Goal: Task Accomplishment & Management: Manage account settings

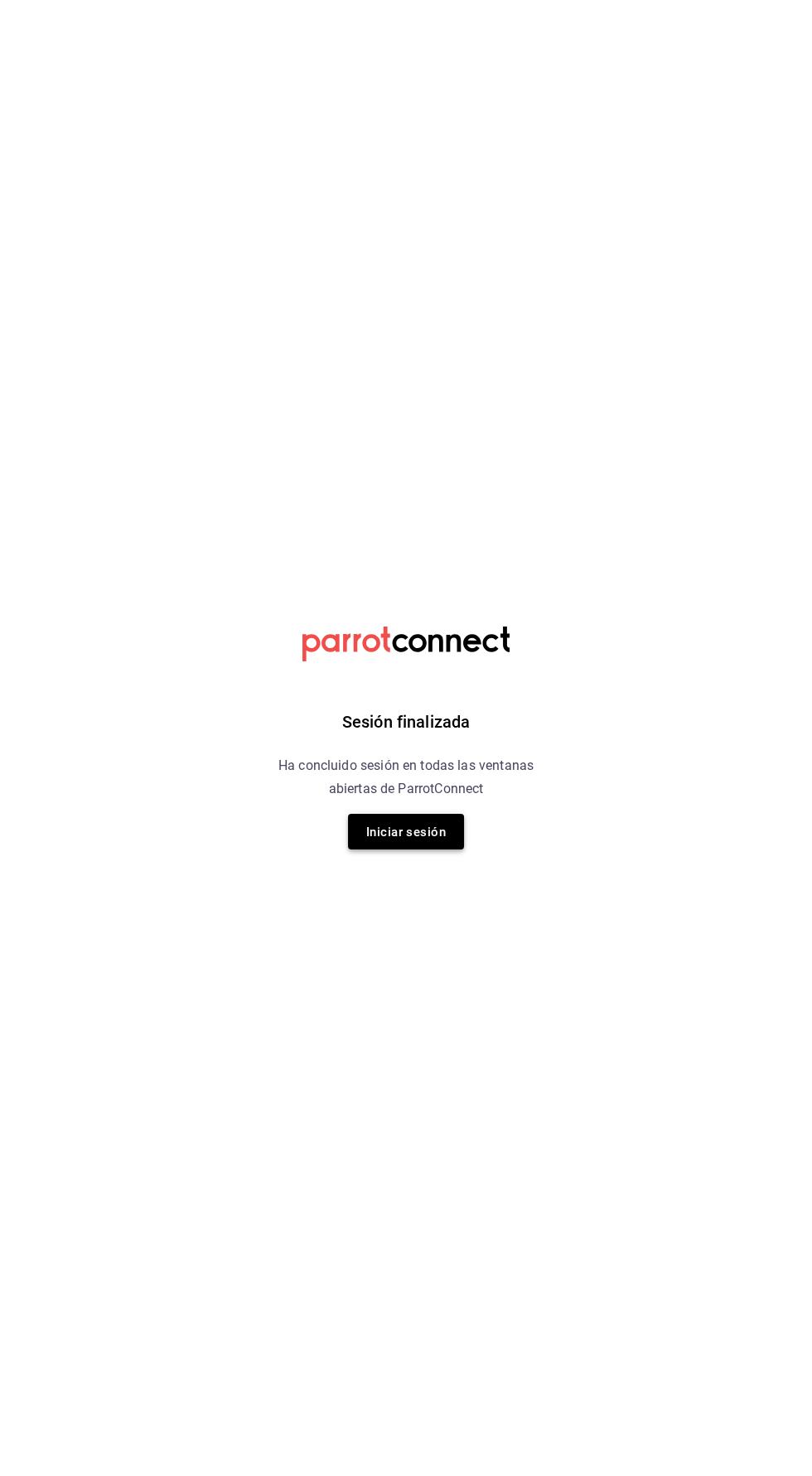
click at [454, 834] on button "Iniciar sesión" at bounding box center [406, 832] width 116 height 35
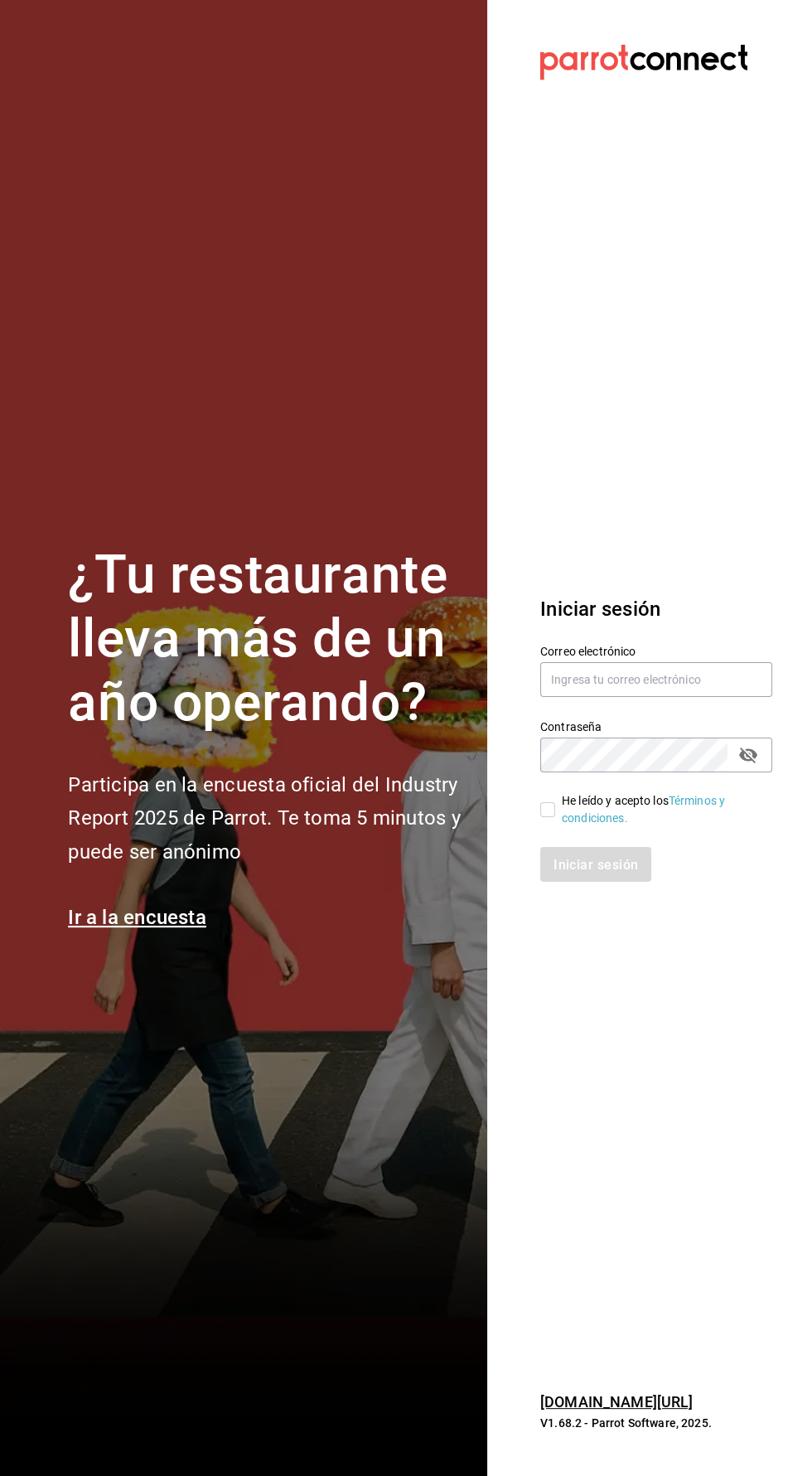
click at [660, 732] on label "Contraseña" at bounding box center [655, 726] width 232 height 11
click at [725, 697] on input "rodrigoperaleslopez@gmail.com" at bounding box center [655, 679] width 232 height 34
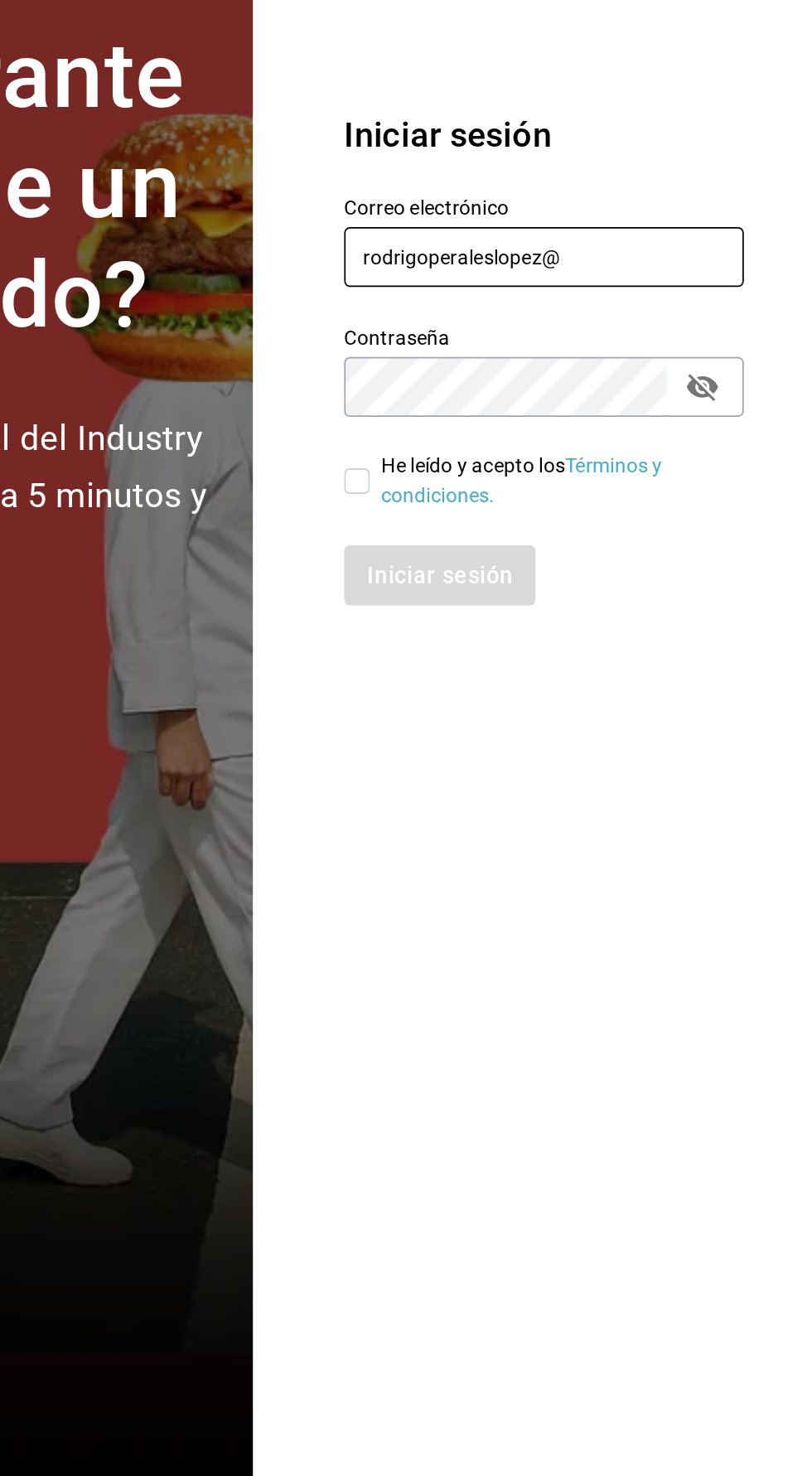
type input "rodrigoperaleslopez"
type input "Jasel@deseocafe.mx"
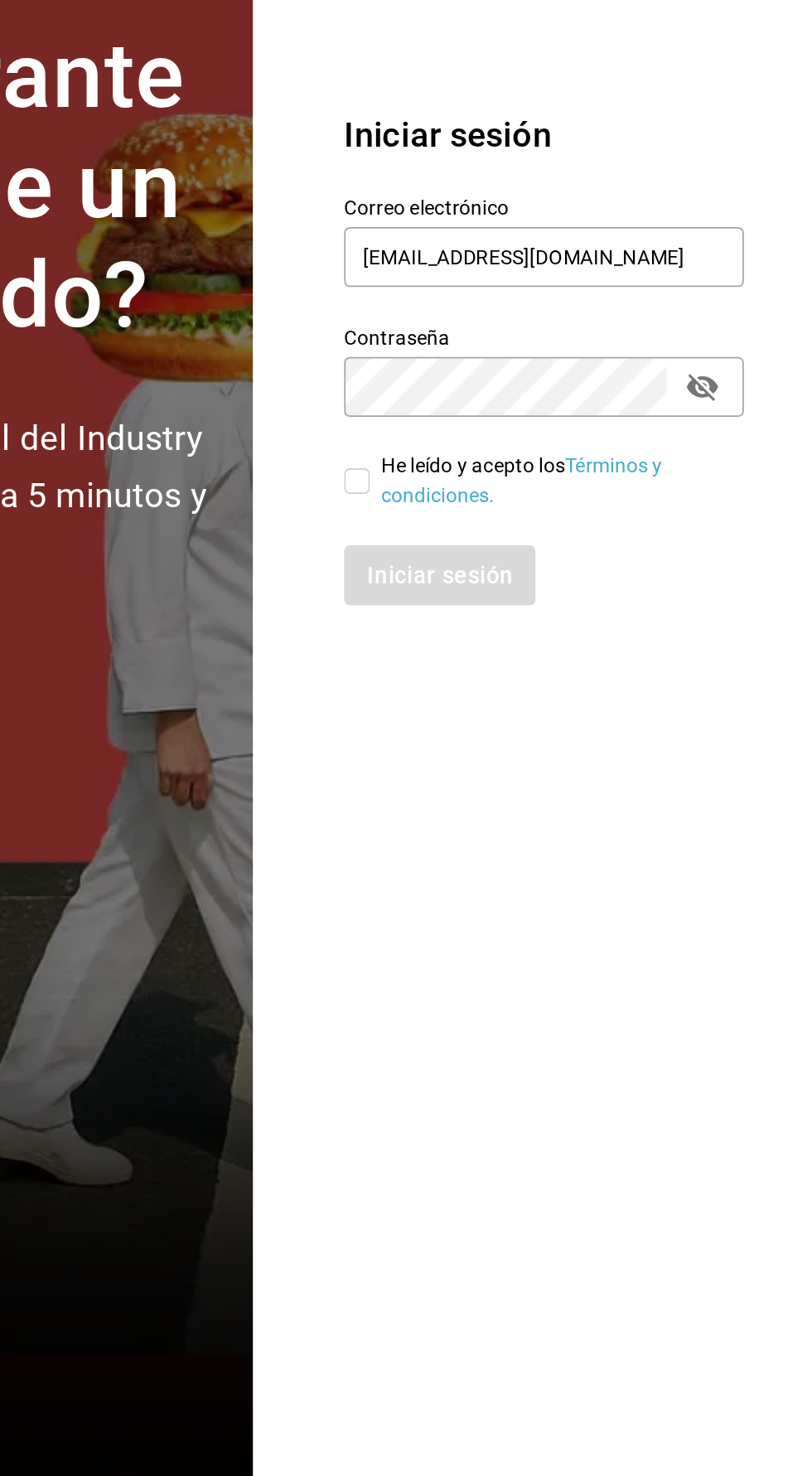
click at [527, 827] on div "He leído y acepto los Términos y condiciones." at bounding box center [646, 799] width 252 height 55
click at [544, 817] on input "He leído y acepto los Términos y condiciones." at bounding box center [547, 809] width 15 height 15
checkbox input "true"
click at [609, 881] on button "Iniciar sesión" at bounding box center [596, 863] width 113 height 34
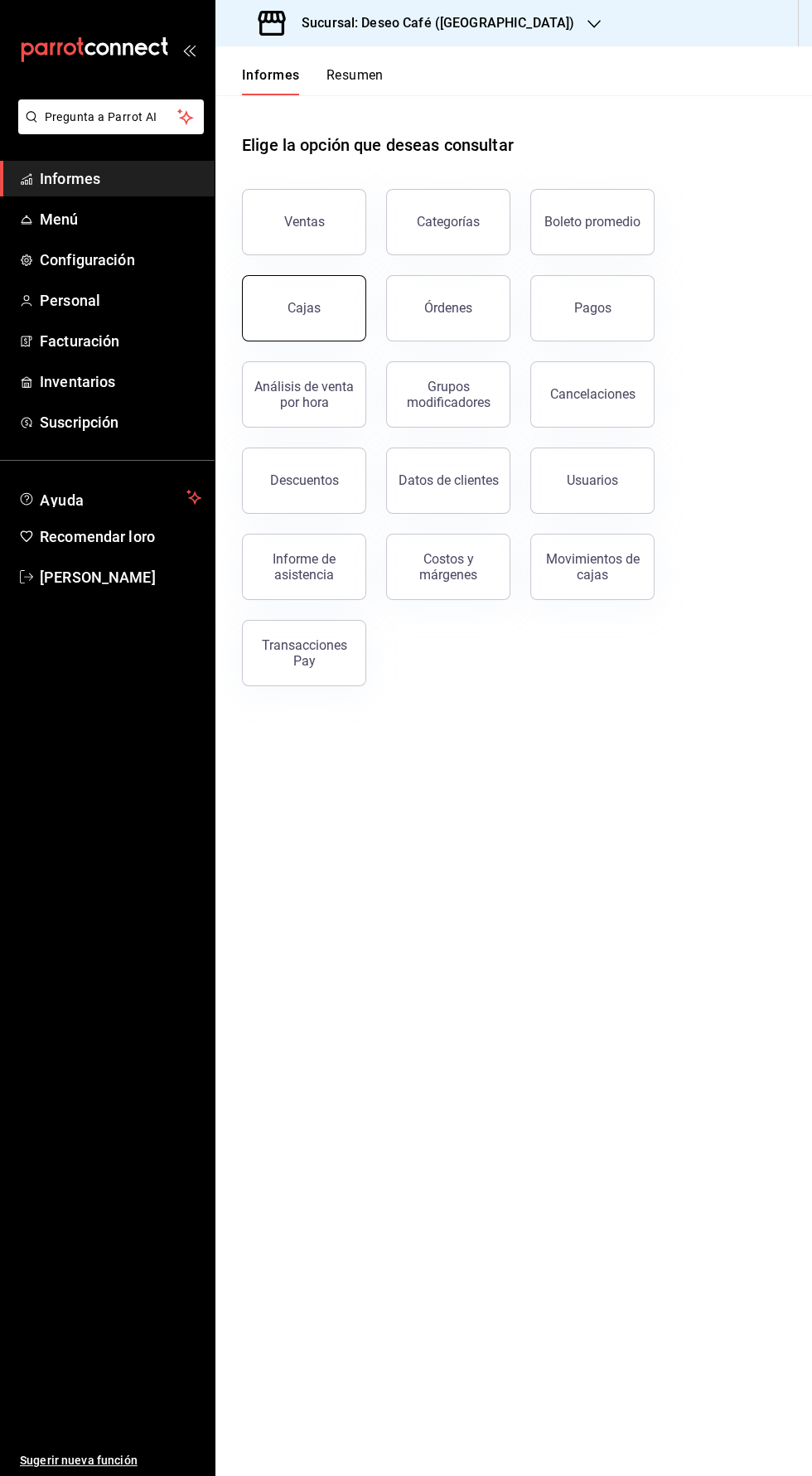
click at [315, 317] on button "Cajas" at bounding box center [303, 308] width 124 height 66
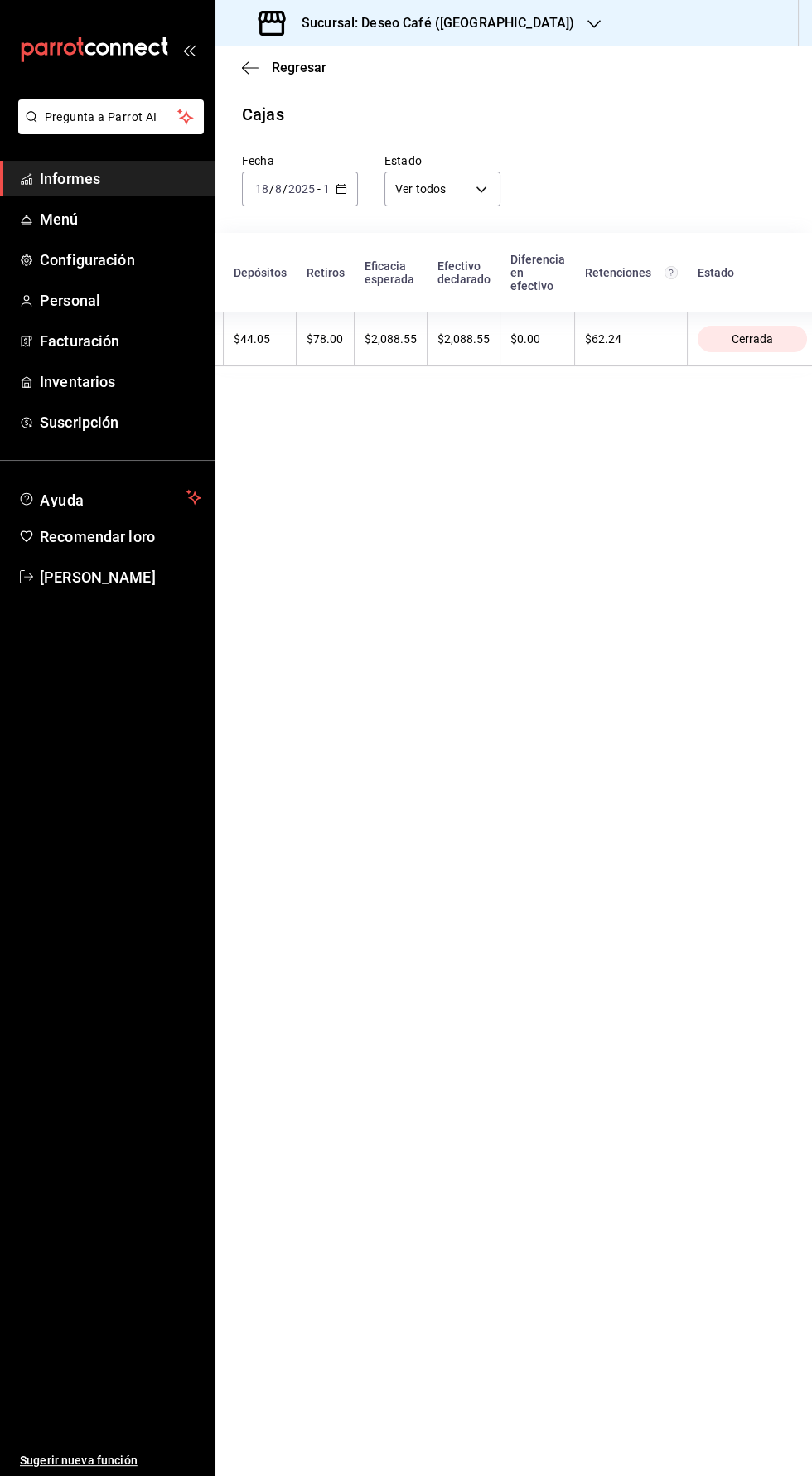
scroll to position [0, 532]
click at [765, 272] on th "Estado" at bounding box center [763, 272] width 146 height 79
click at [680, 270] on circle "Total de retenciones de propinas registradas" at bounding box center [672, 271] width 12 height 12
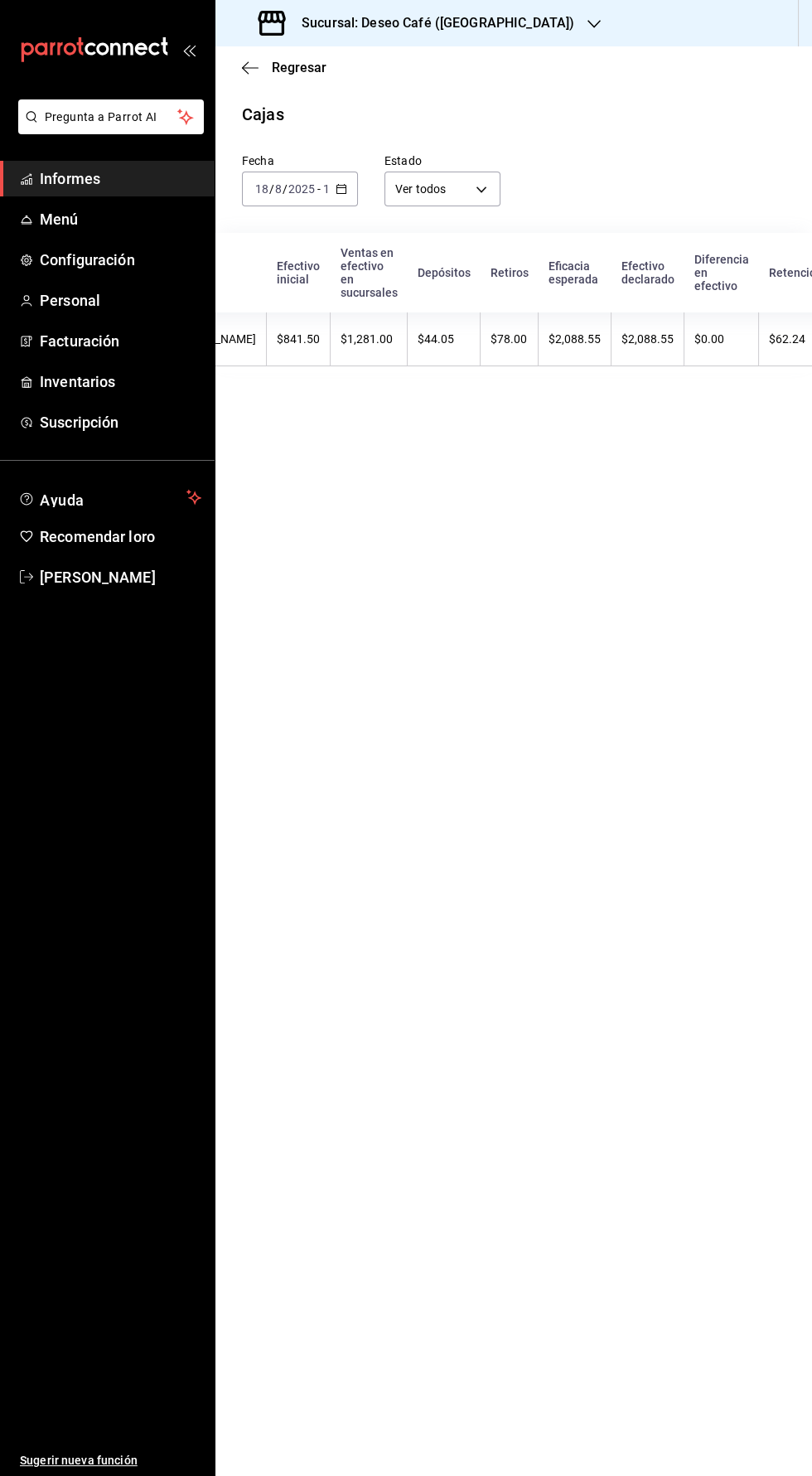
scroll to position [0, 348]
click at [542, 282] on th "Retiros" at bounding box center [513, 272] width 58 height 79
